Goal: Information Seeking & Learning: Learn about a topic

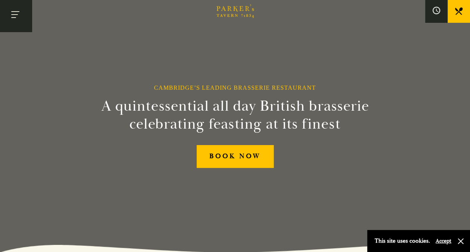
click at [10, 21] on button "Toggle navigation" at bounding box center [16, 16] width 32 height 32
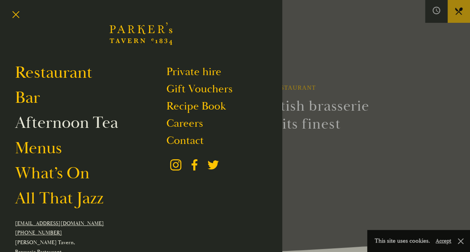
click at [38, 122] on link "Afternoon Tea" at bounding box center [66, 122] width 103 height 21
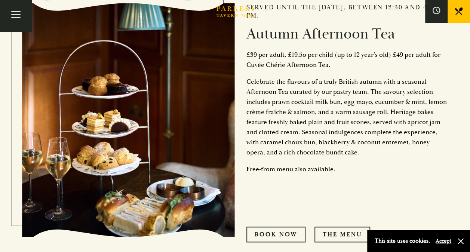
scroll to position [399, 0]
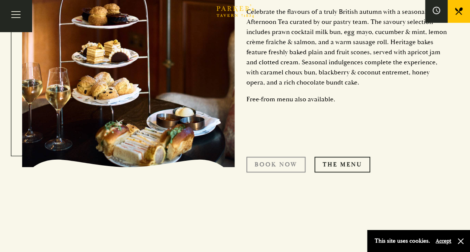
click at [288, 162] on link "Book now" at bounding box center [275, 165] width 59 height 16
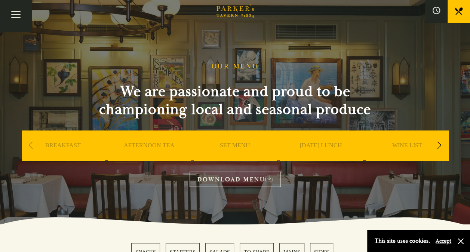
click at [160, 151] on link "AFTERNOON TEA" at bounding box center [149, 157] width 51 height 30
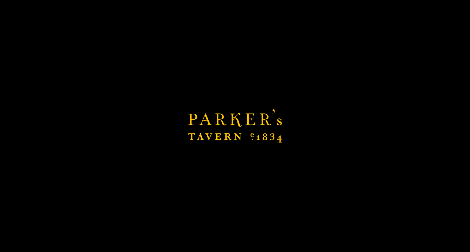
scroll to position [182, 0]
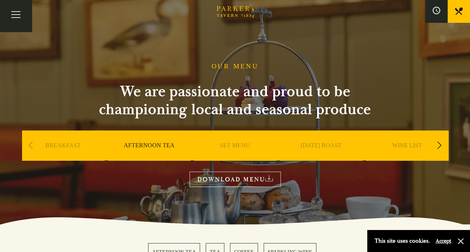
click at [338, 145] on link "SUNDAY ROAST" at bounding box center [320, 157] width 41 height 30
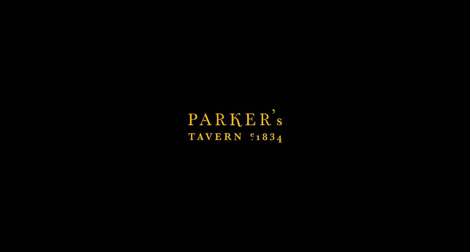
scroll to position [1092, 0]
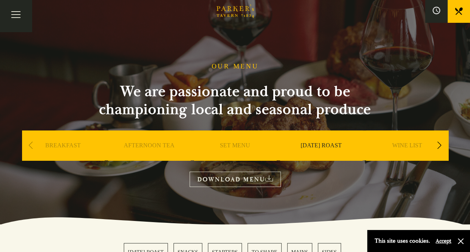
click at [163, 142] on div "AFTERNOON TEA" at bounding box center [149, 156] width 82 height 52
click at [229, 148] on link "SET MENU" at bounding box center [235, 157] width 30 height 30
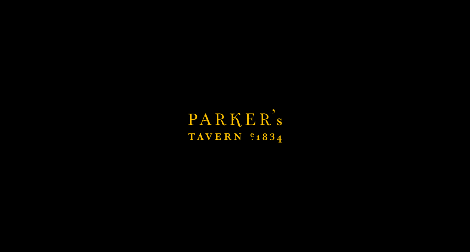
scroll to position [212, 0]
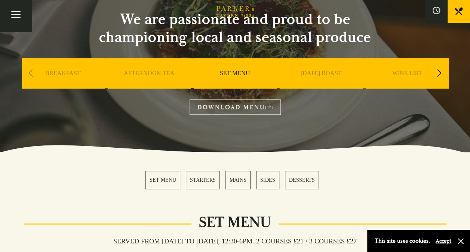
scroll to position [69, 0]
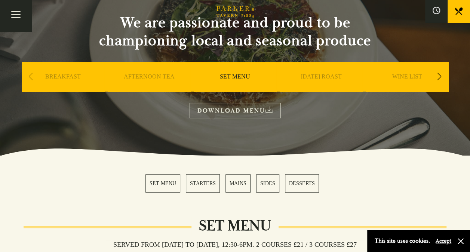
click at [158, 80] on link "AFTERNOON TEA" at bounding box center [149, 88] width 51 height 30
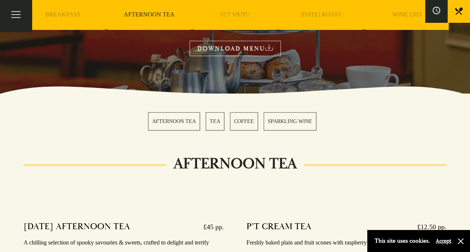
scroll to position [133, 0]
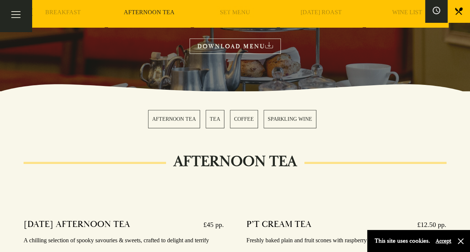
click at [180, 114] on link "AFTERNOON TEA" at bounding box center [174, 119] width 52 height 18
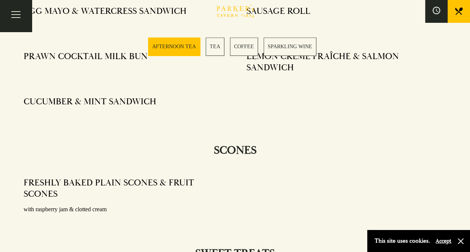
scroll to position [468, 0]
